Goal: Book appointment/travel/reservation

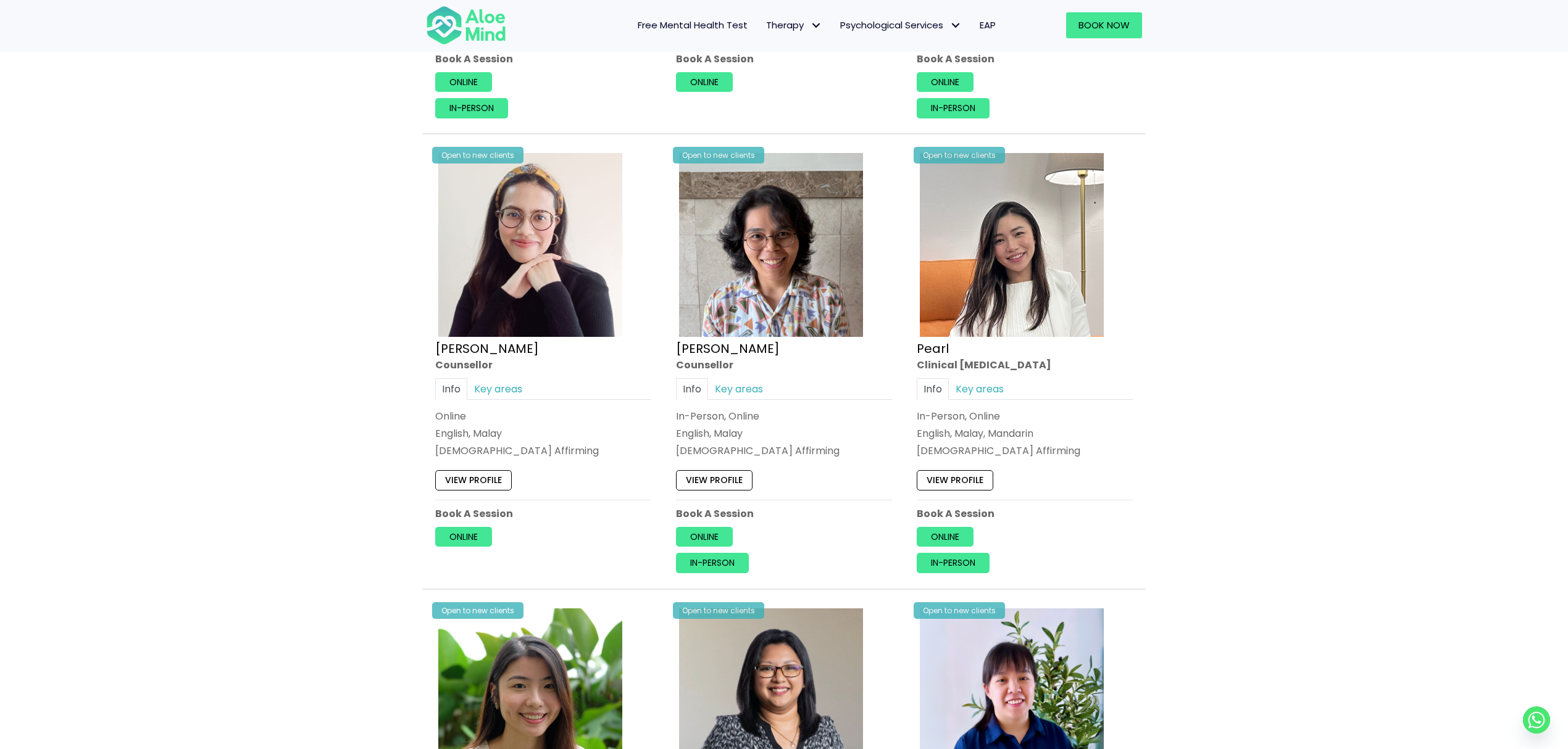
scroll to position [1919, 0]
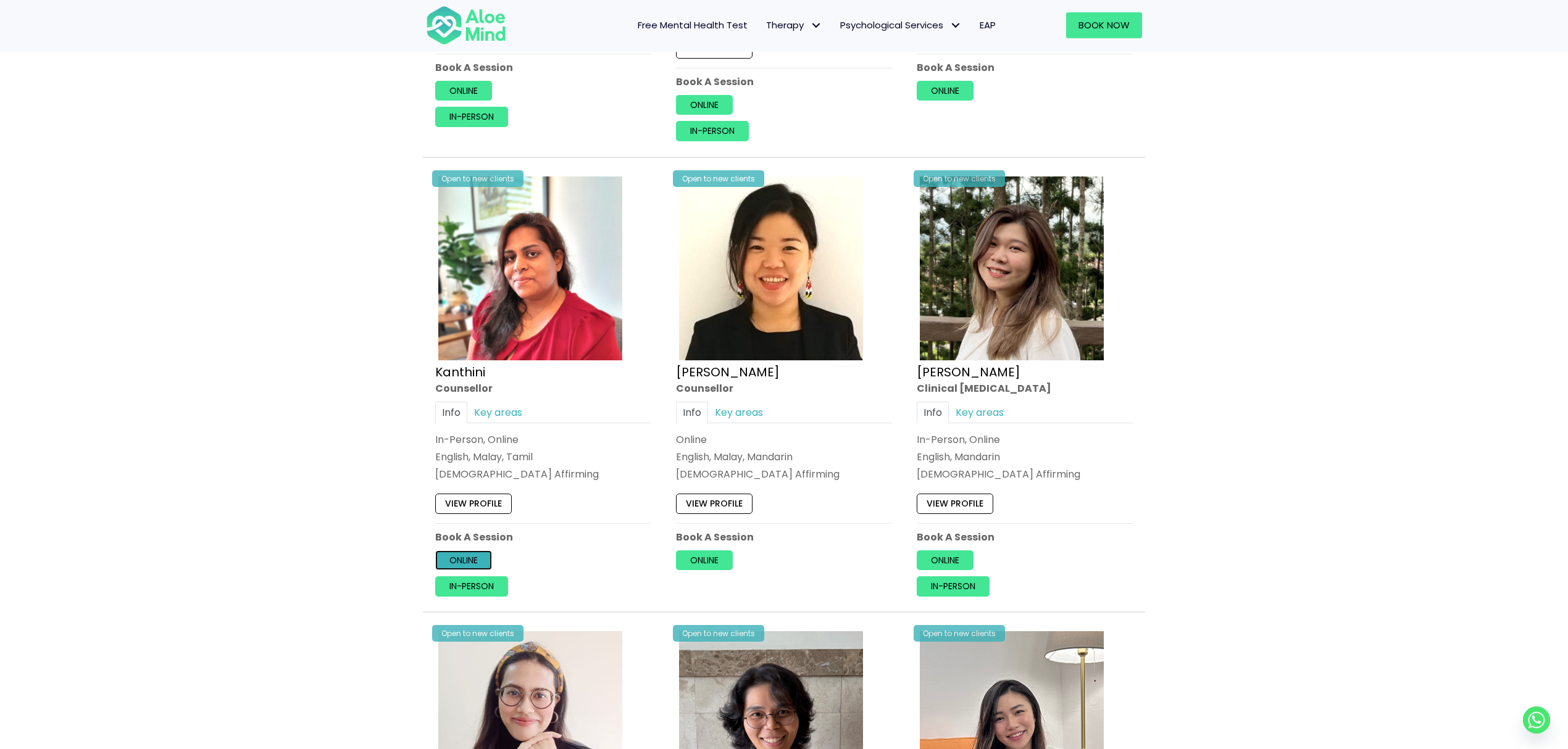
click at [464, 566] on link "Online" at bounding box center [463, 561] width 56 height 20
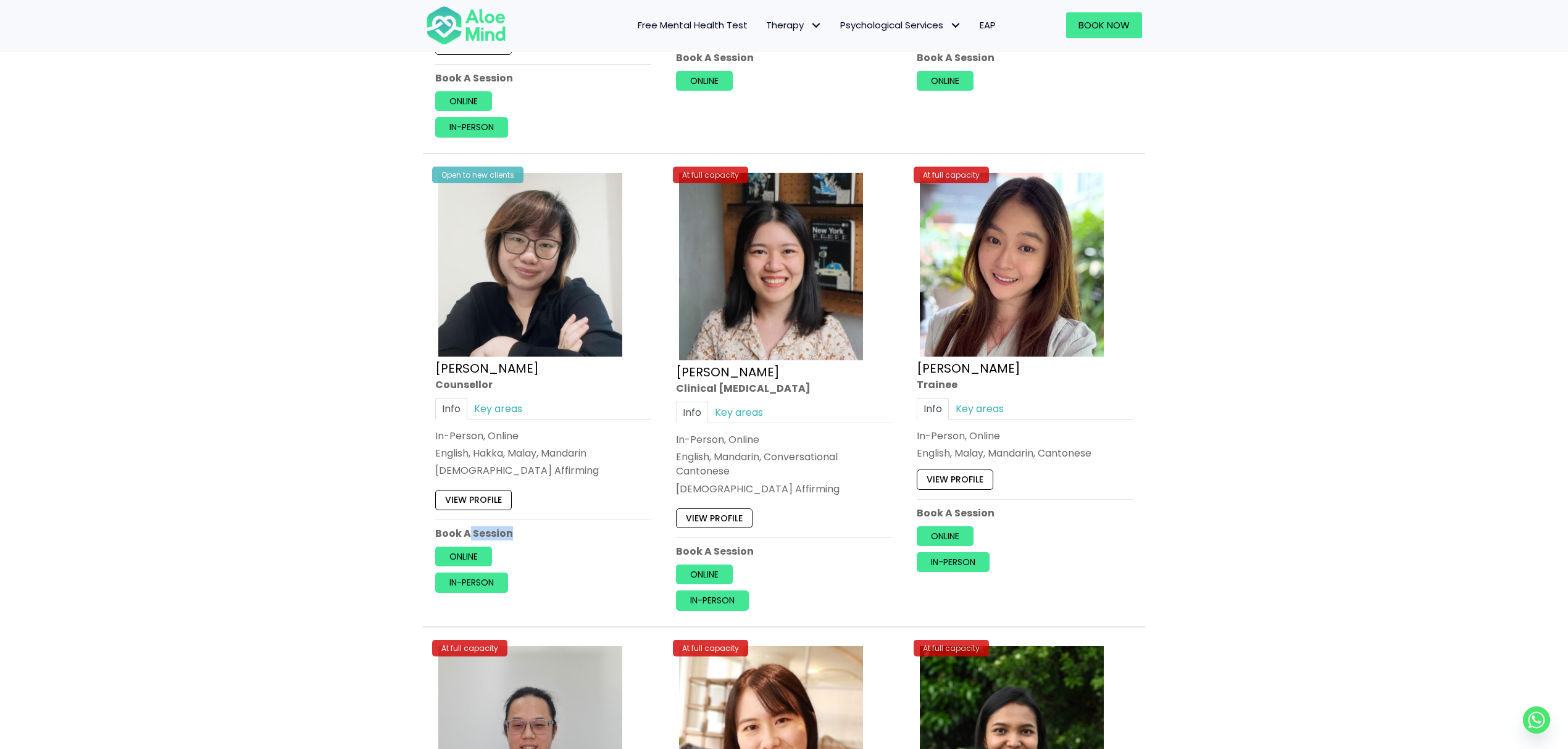
click at [470, 550] on div "Open to new clients [PERSON_NAME] Info Key areas In-Person, Online English, Hak…" at bounding box center [543, 381] width 234 height 442
click at [463, 554] on link "Online" at bounding box center [463, 557] width 56 height 20
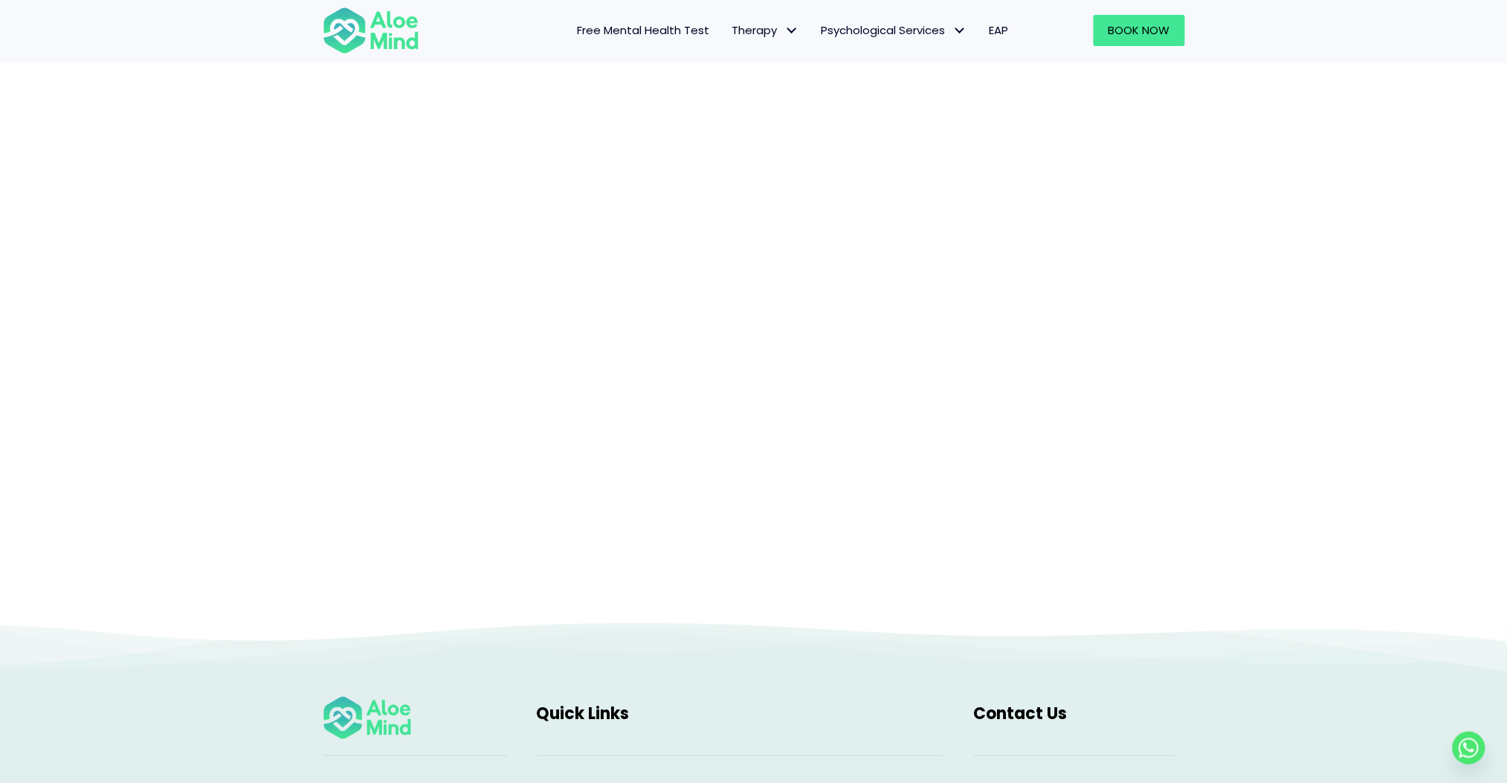
scroll to position [244, 0]
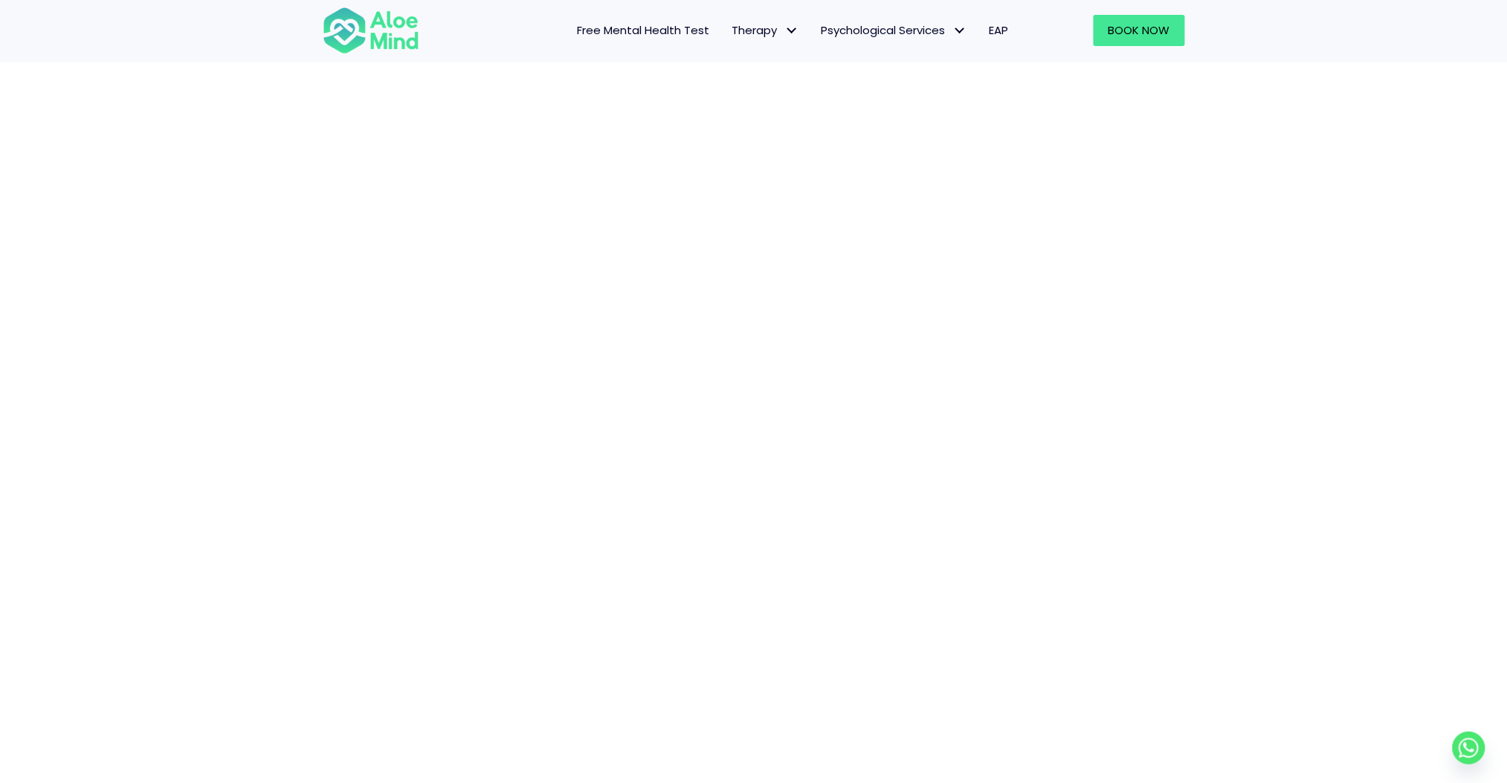
scroll to position [395, 0]
click at [1219, 291] on div "Book a session" at bounding box center [753, 529] width 1507 height 1684
